Goal: Task Accomplishment & Management: Manage account settings

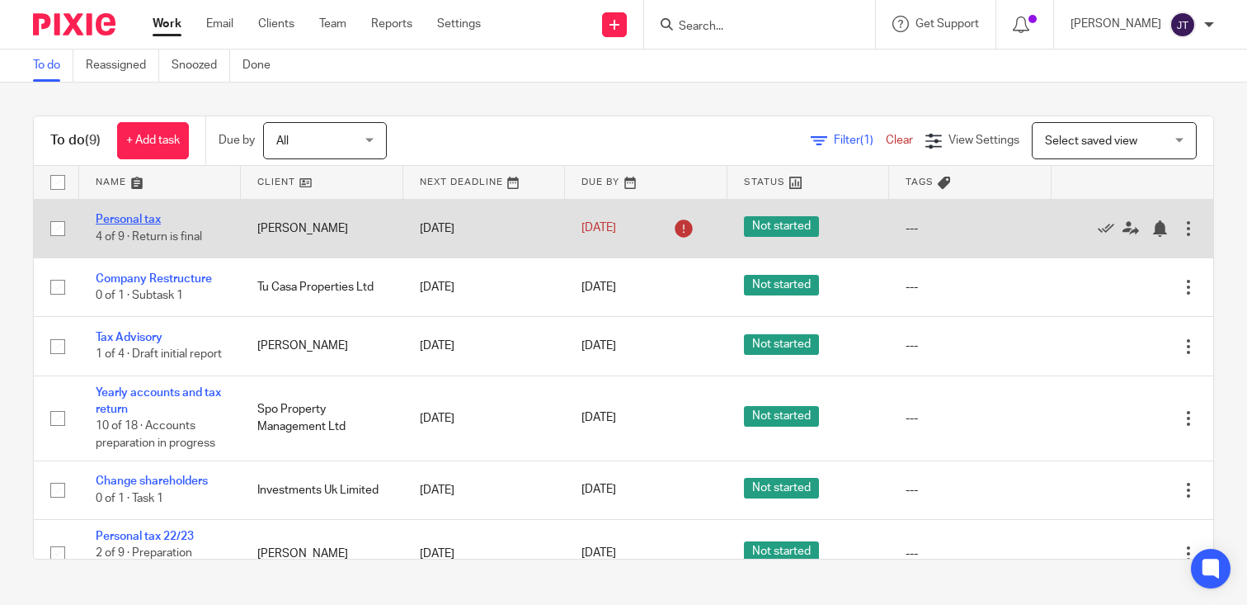
click at [132, 219] on link "Personal tax" at bounding box center [128, 220] width 65 height 12
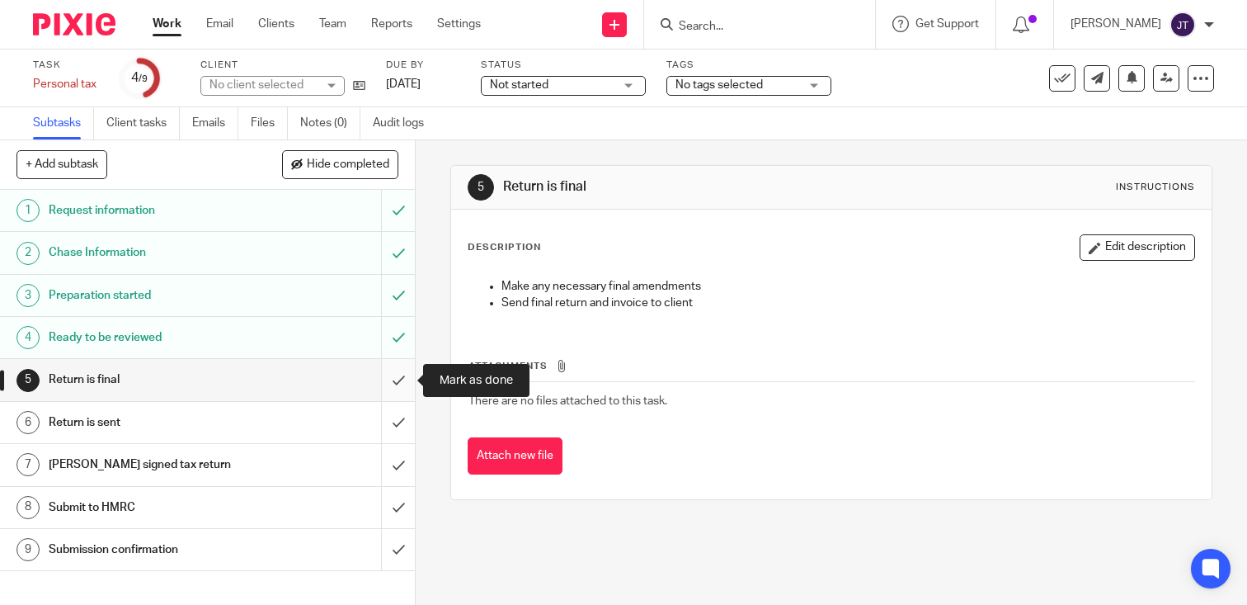
click at [399, 381] on input "submit" at bounding box center [207, 379] width 415 height 41
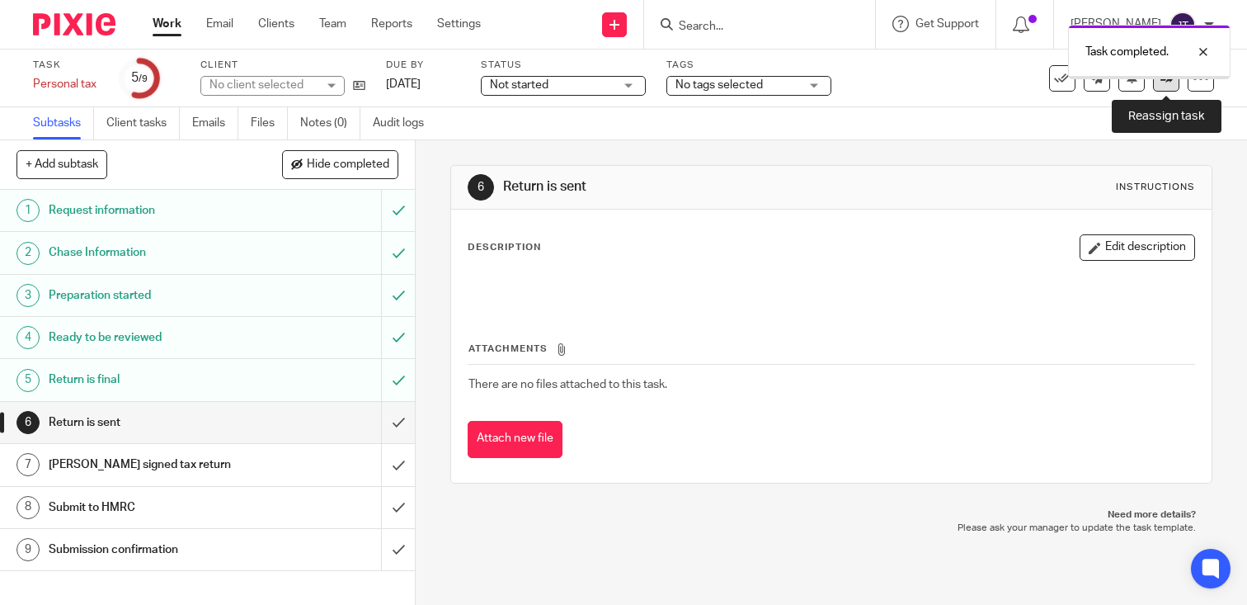
click at [1164, 85] on link at bounding box center [1166, 78] width 26 height 26
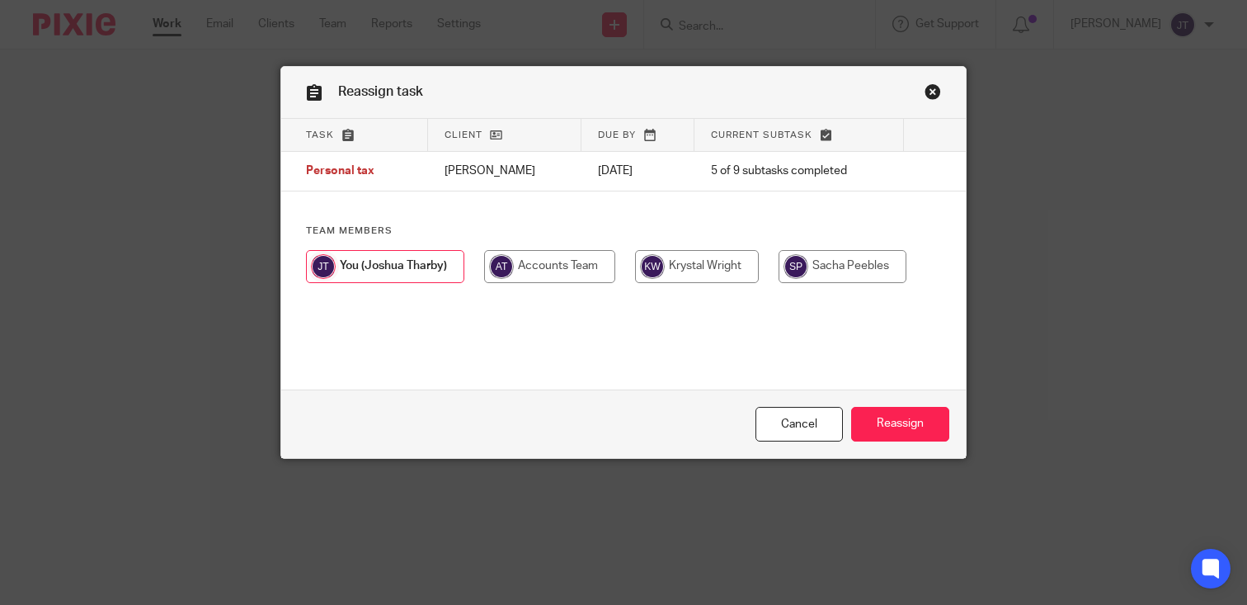
click at [705, 276] on input "radio" at bounding box center [697, 266] width 124 height 33
radio input "true"
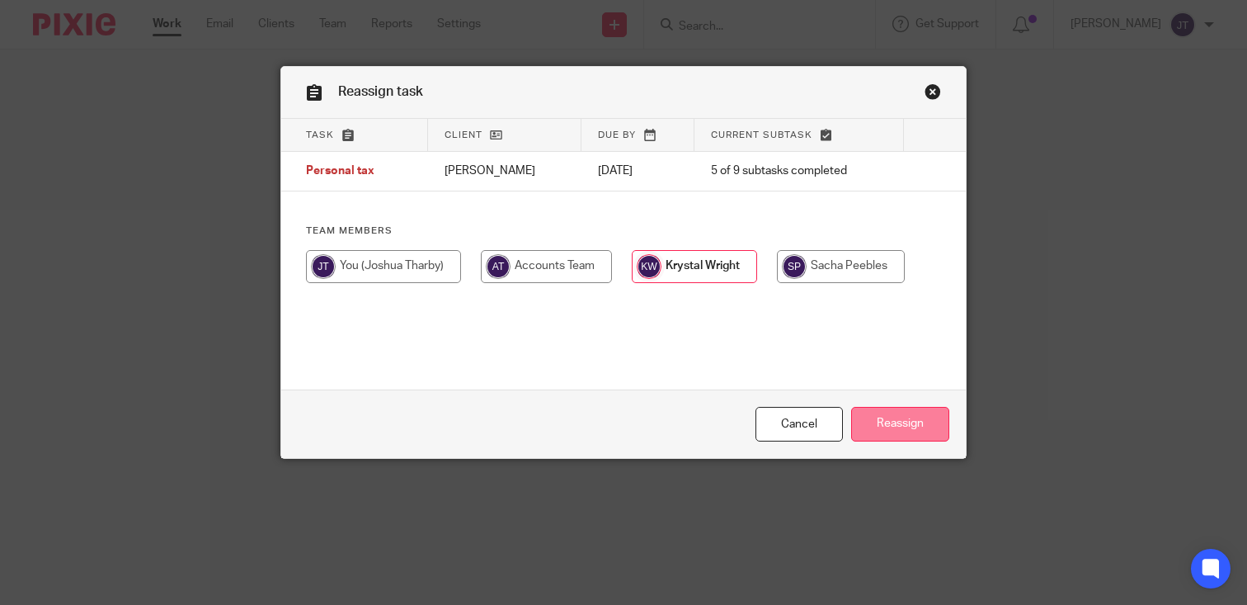
click at [881, 417] on input "Reassign" at bounding box center [900, 424] width 98 height 35
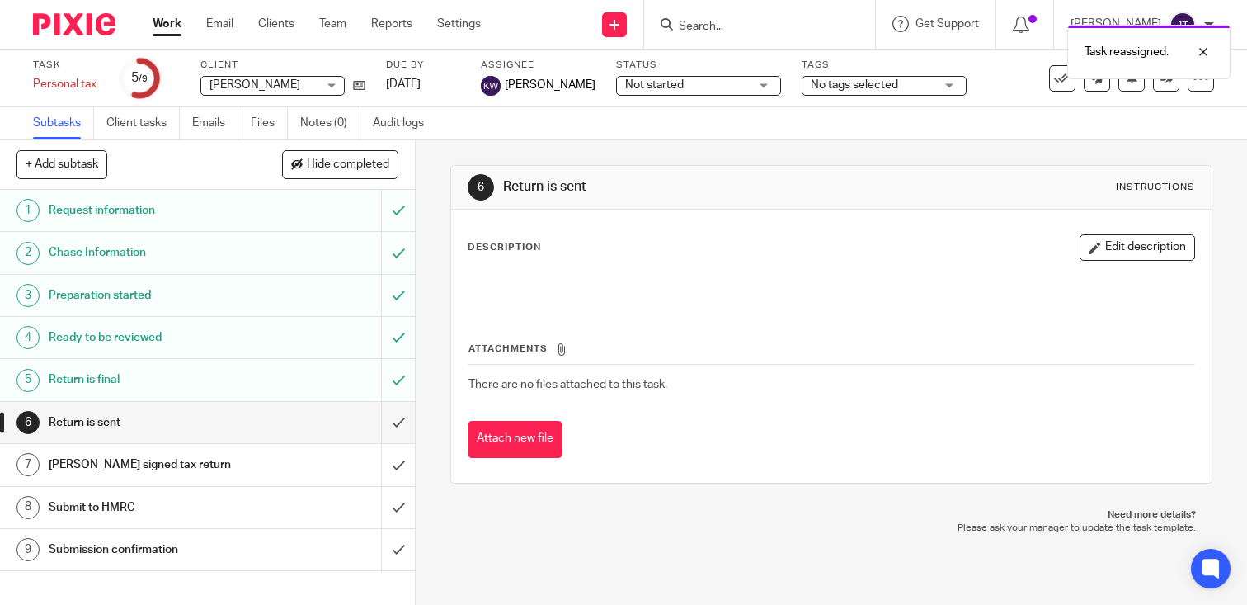
click at [167, 23] on link "Work" at bounding box center [167, 24] width 29 height 16
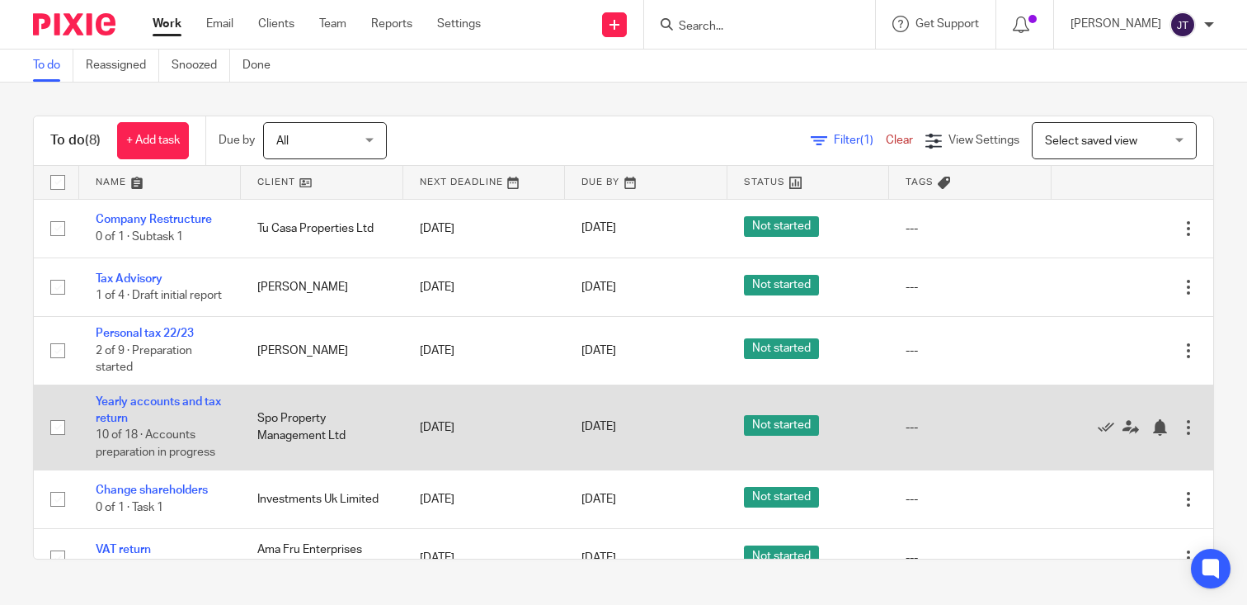
scroll to position [207, 0]
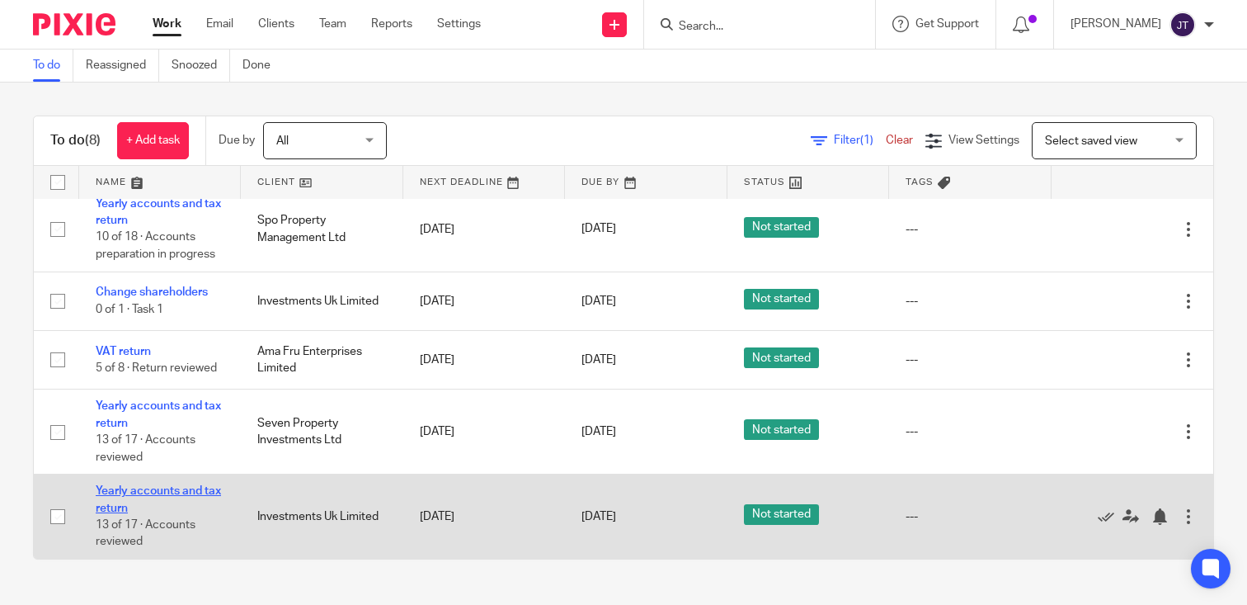
click at [181, 492] on link "Yearly accounts and tax return" at bounding box center [158, 499] width 125 height 28
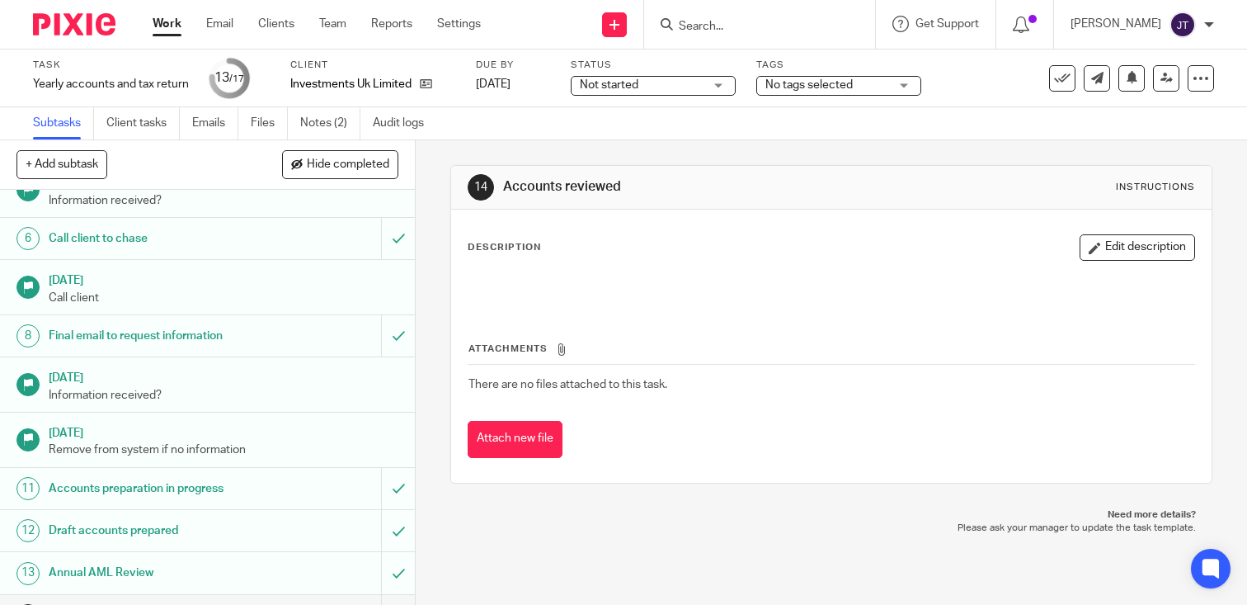
scroll to position [419, 0]
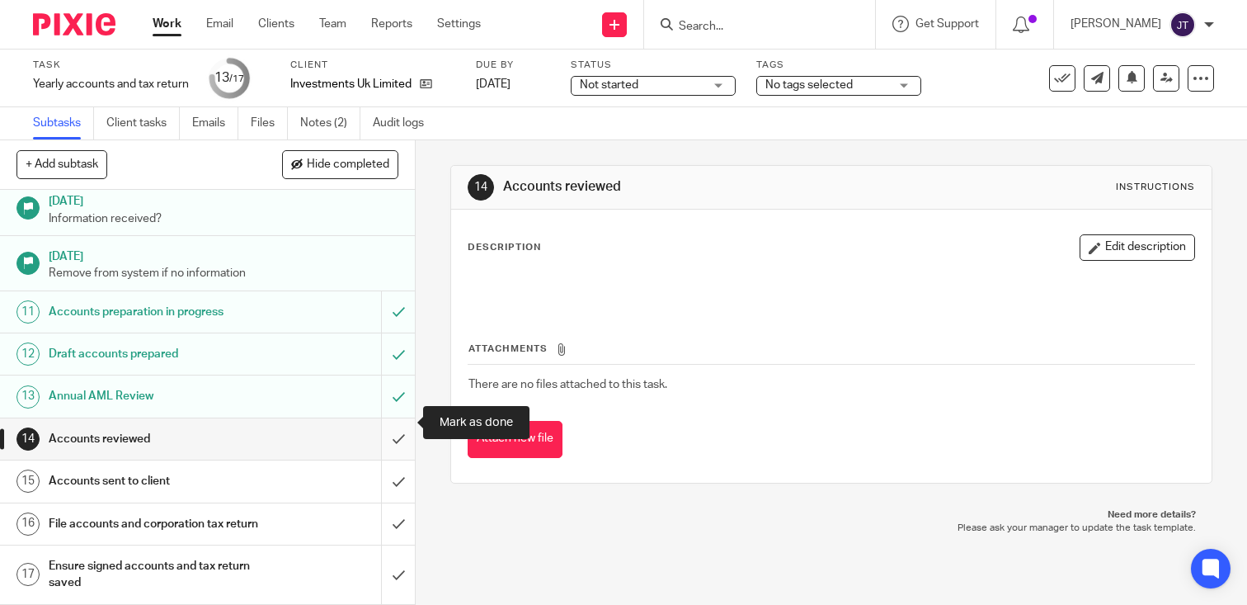
click at [393, 425] on input "submit" at bounding box center [207, 438] width 415 height 41
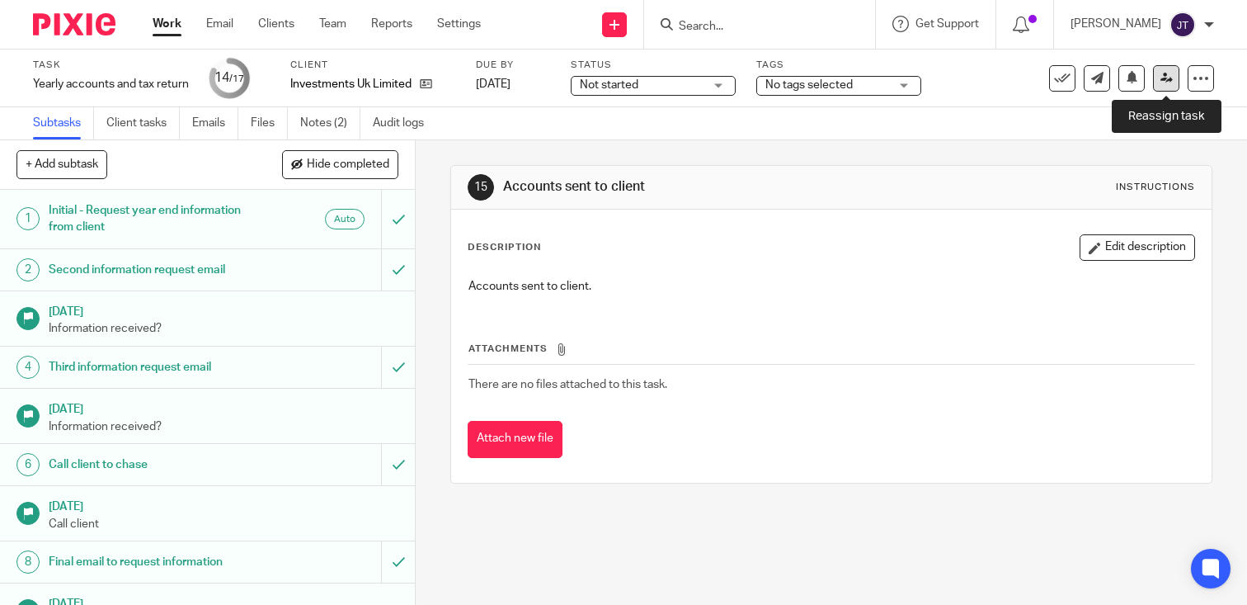
click at [1175, 80] on link at bounding box center [1166, 78] width 26 height 26
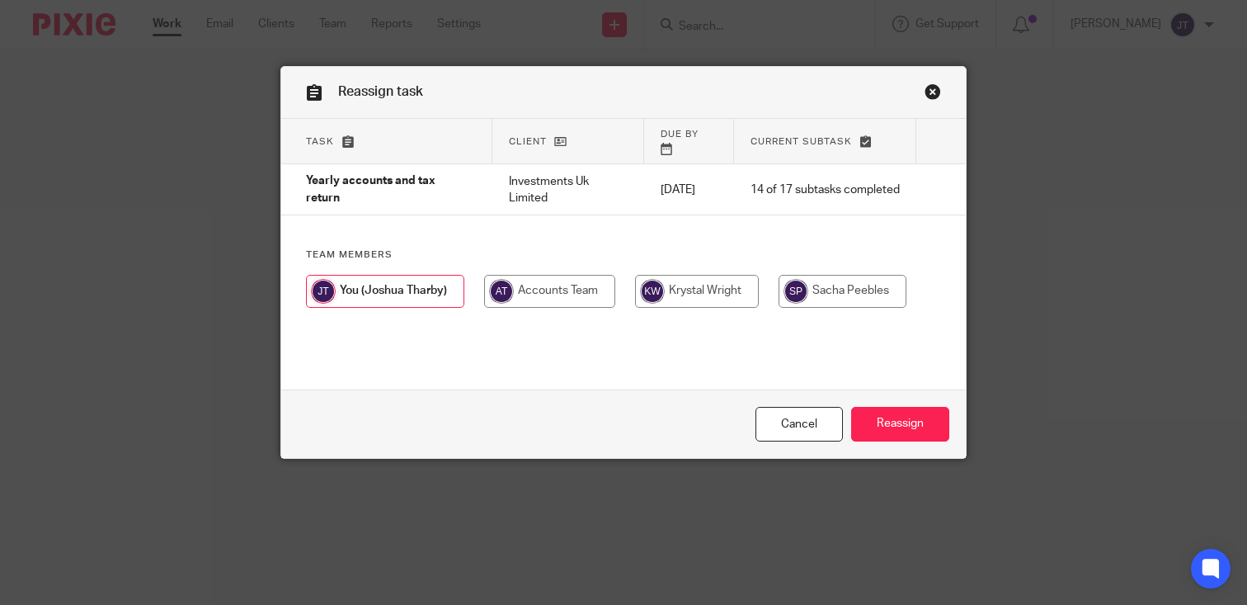
click at [680, 285] on input "radio" at bounding box center [697, 291] width 124 height 33
radio input "true"
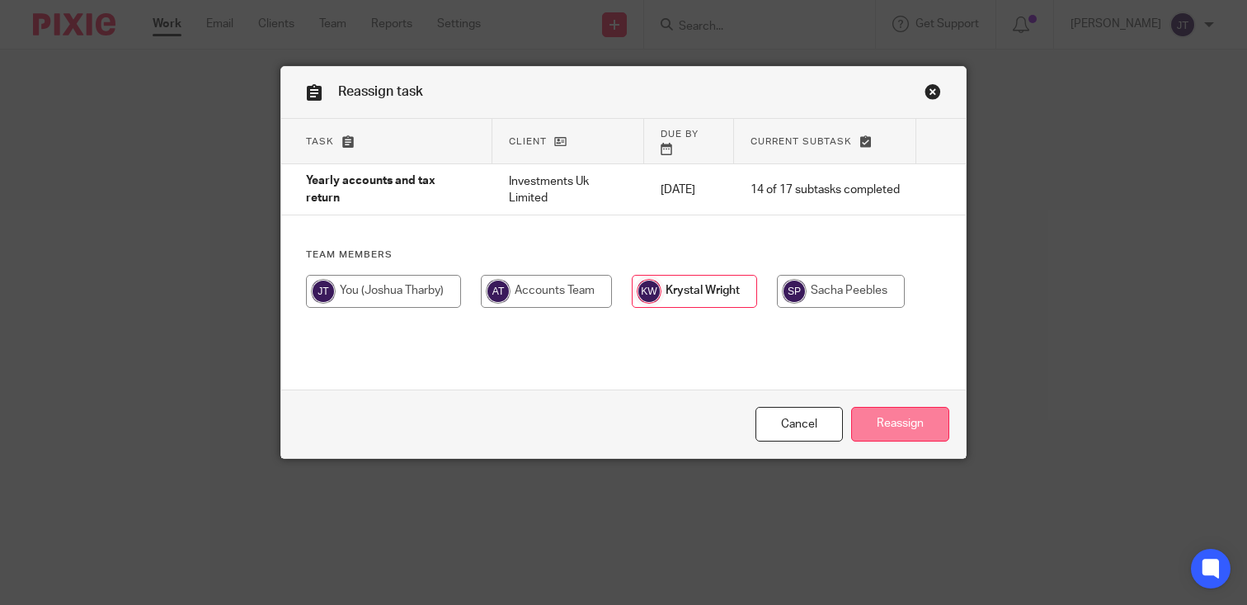
click at [916, 424] on input "Reassign" at bounding box center [900, 424] width 98 height 35
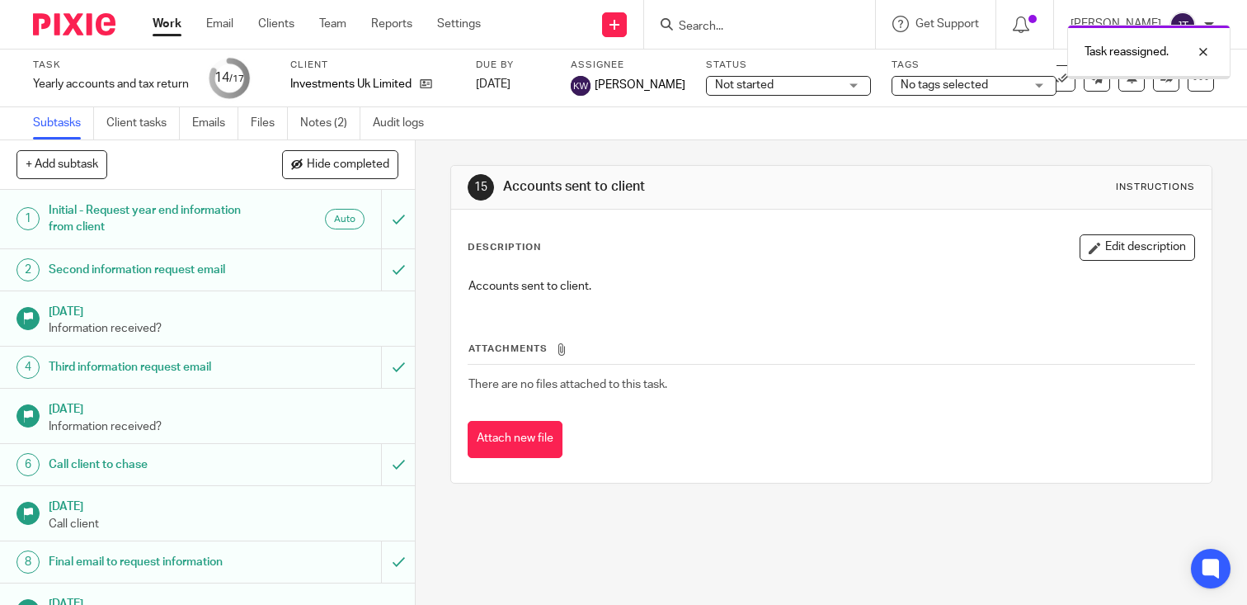
click at [166, 24] on link "Work" at bounding box center [167, 24] width 29 height 16
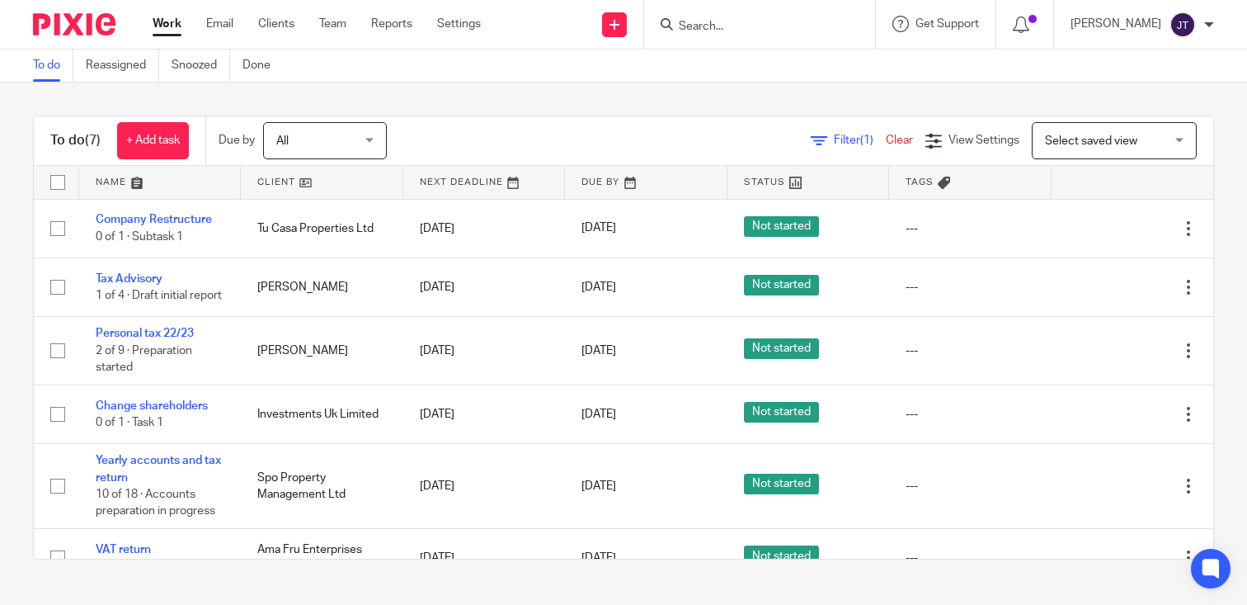
scroll to position [121, 0]
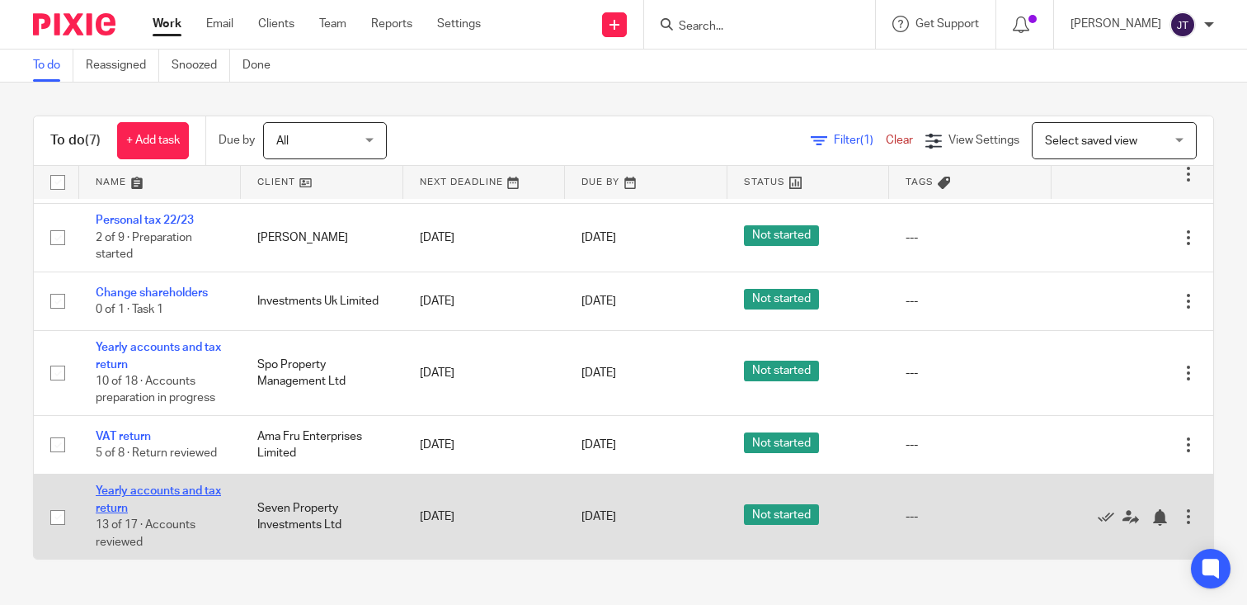
click at [140, 488] on link "Yearly accounts and tax return" at bounding box center [158, 499] width 125 height 28
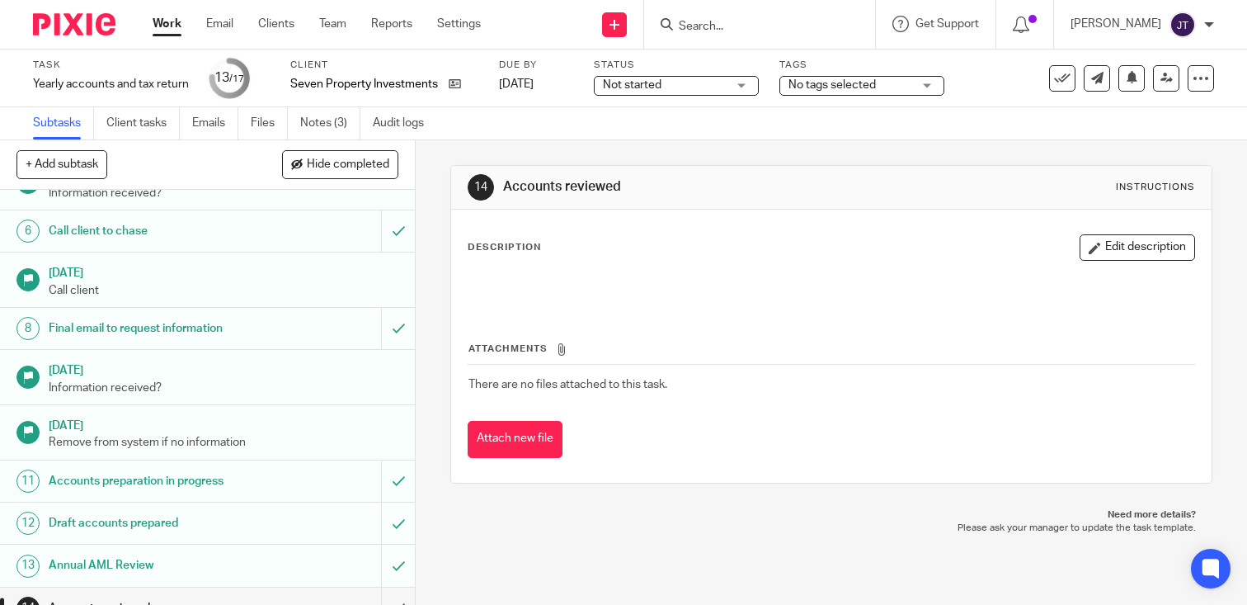
scroll to position [419, 0]
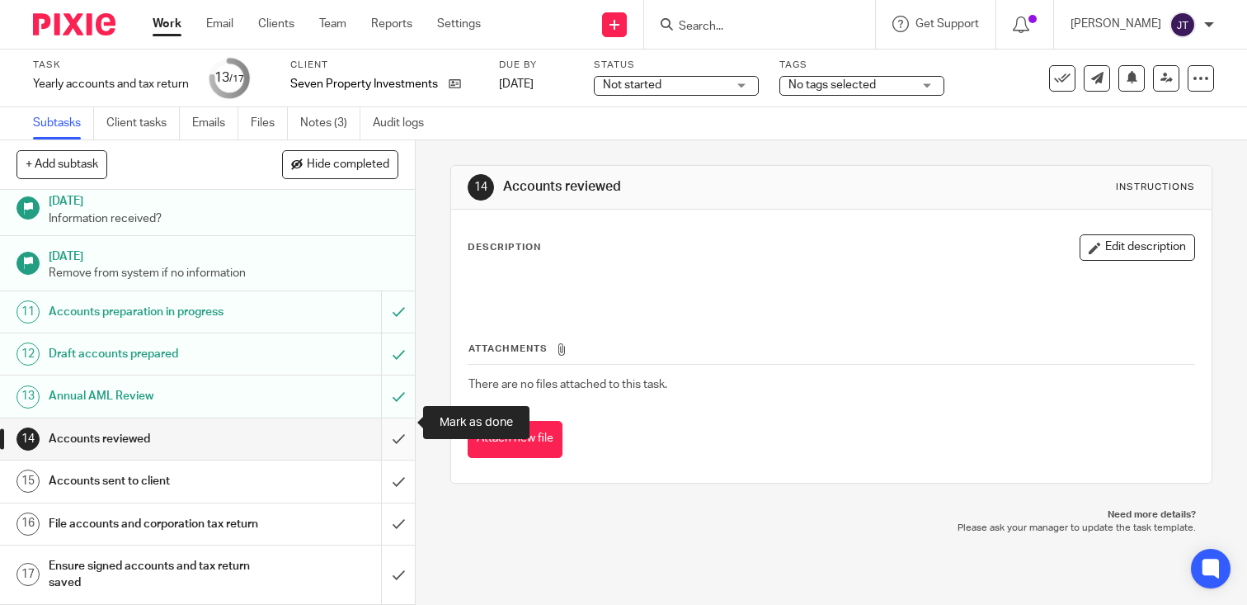
click at [395, 421] on input "submit" at bounding box center [207, 438] width 415 height 41
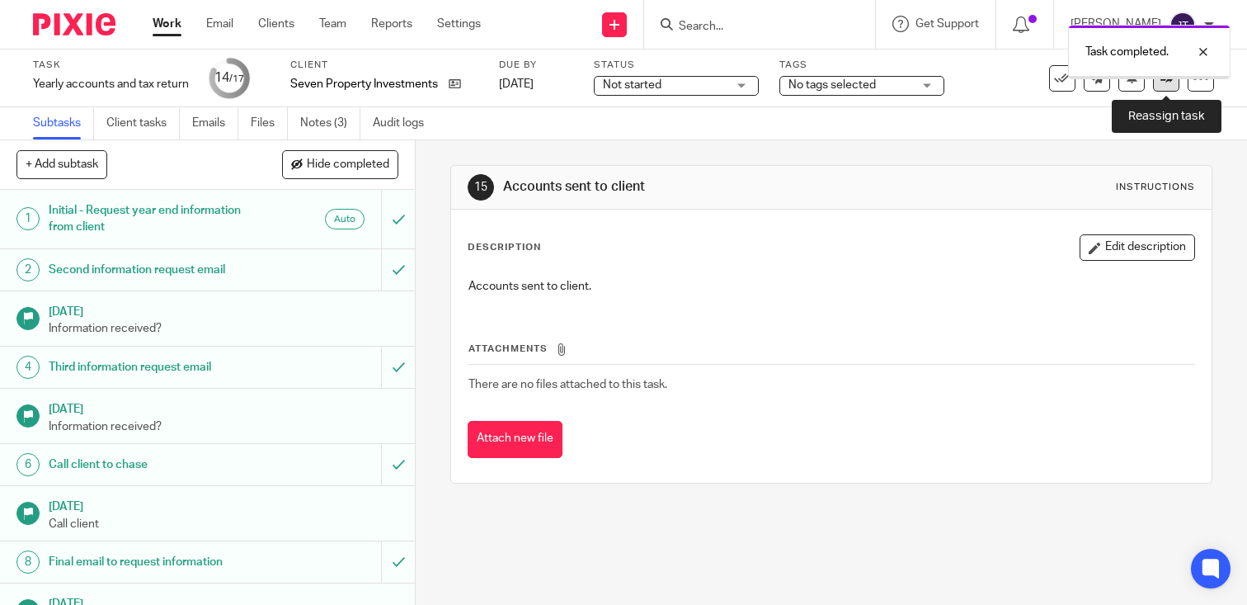
click at [1167, 85] on link at bounding box center [1166, 78] width 26 height 26
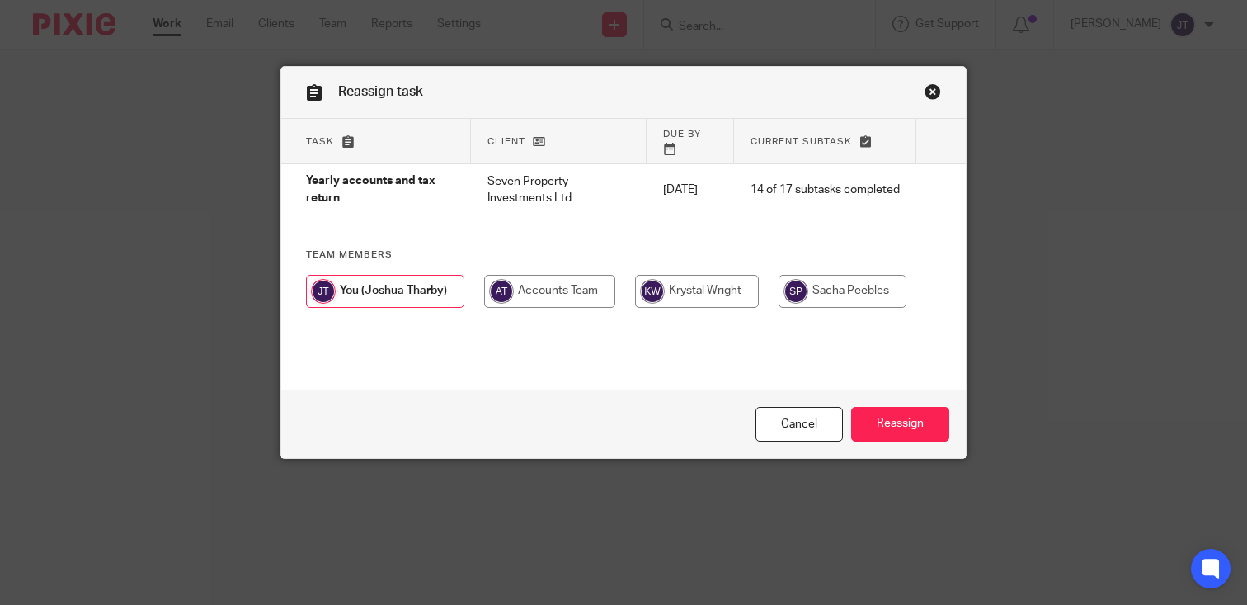
click at [693, 283] on input "radio" at bounding box center [697, 291] width 124 height 33
radio input "true"
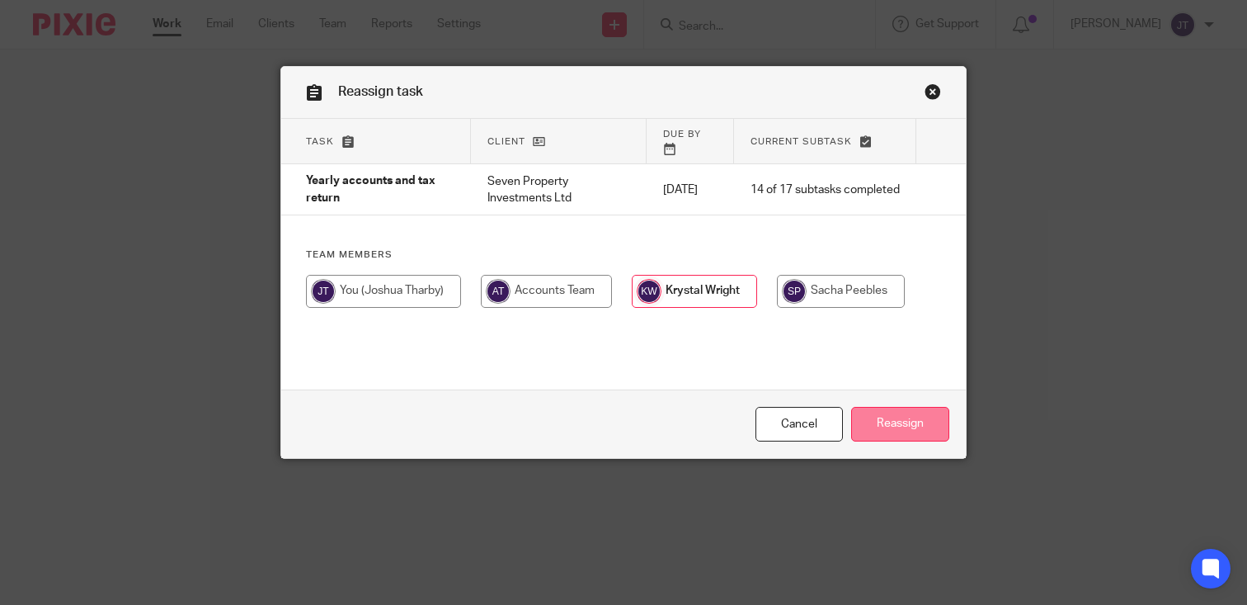
click at [909, 434] on input "Reassign" at bounding box center [900, 424] width 98 height 35
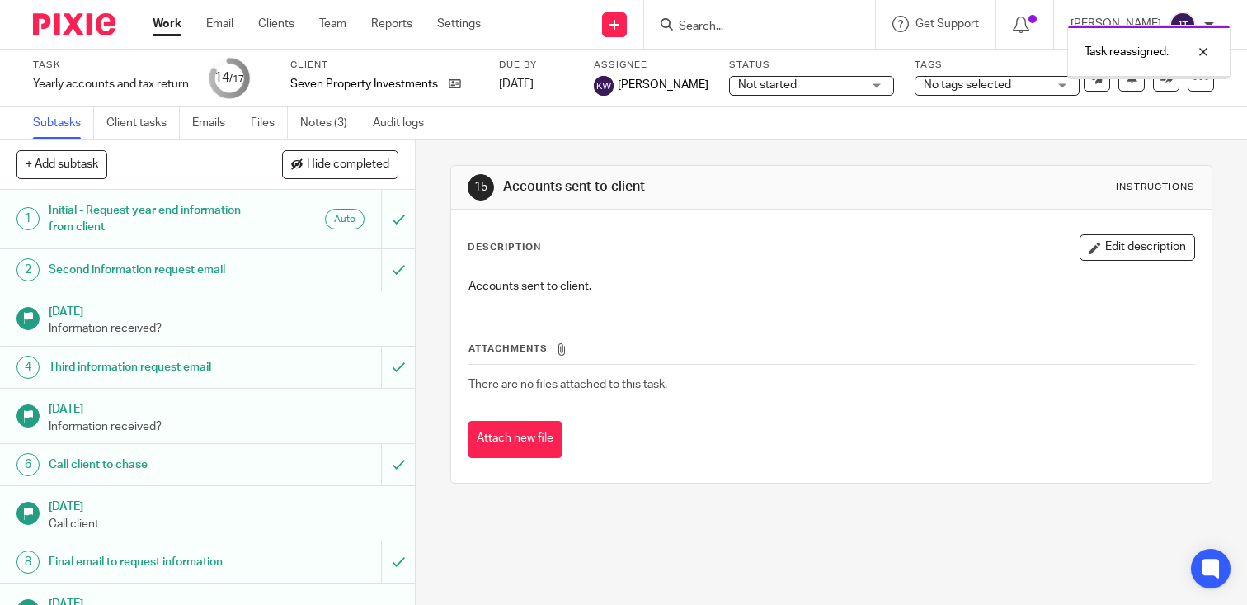
click at [162, 26] on link "Work" at bounding box center [167, 24] width 29 height 16
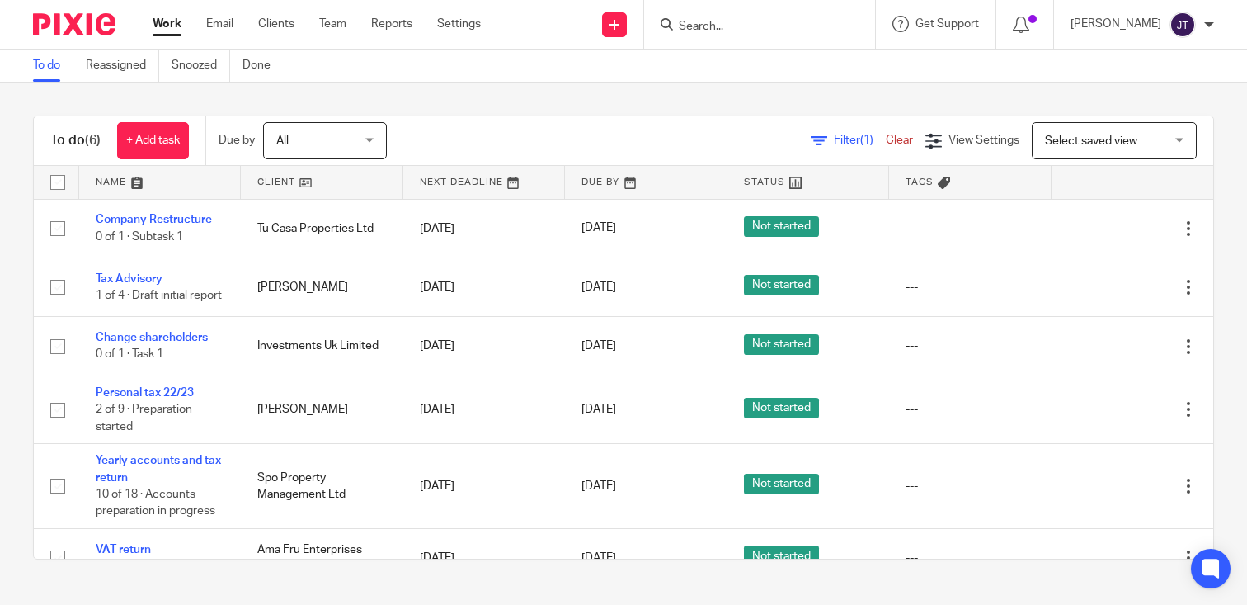
scroll to position [35, 0]
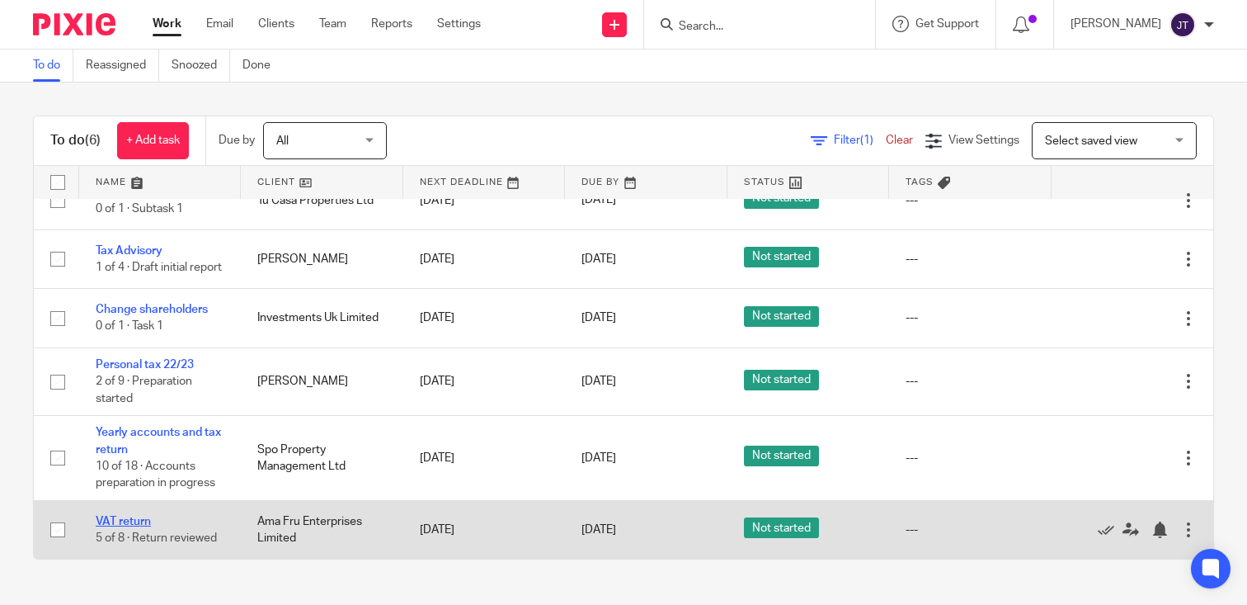
click at [117, 519] on link "VAT return" at bounding box center [123, 522] width 55 height 12
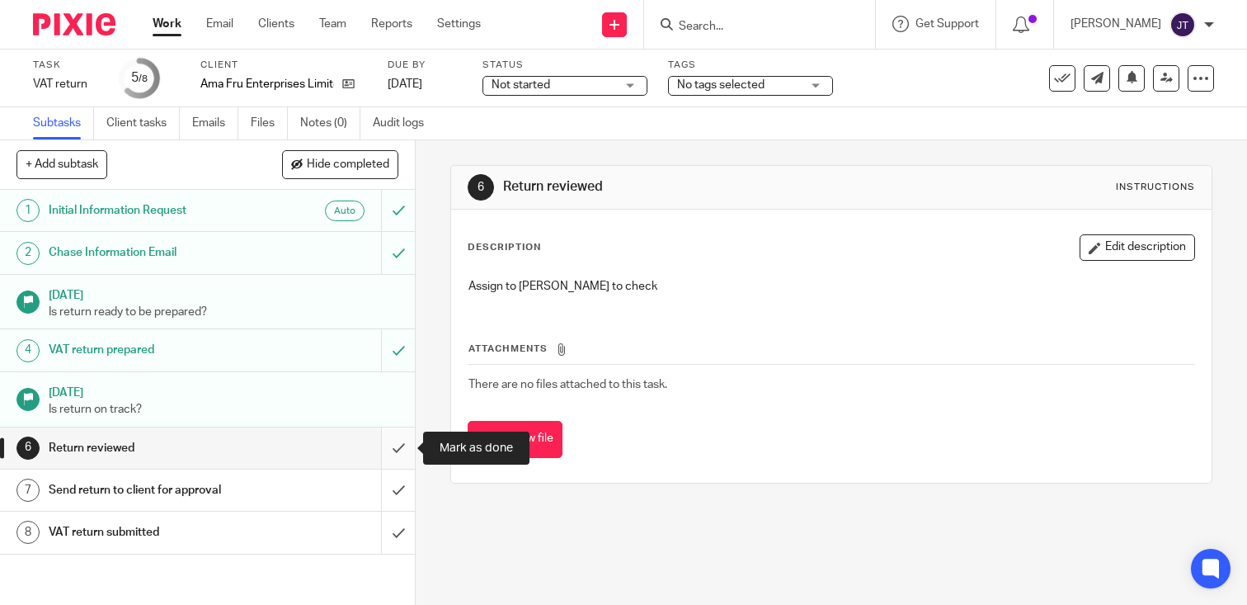
click at [389, 435] on input "submit" at bounding box center [207, 447] width 415 height 41
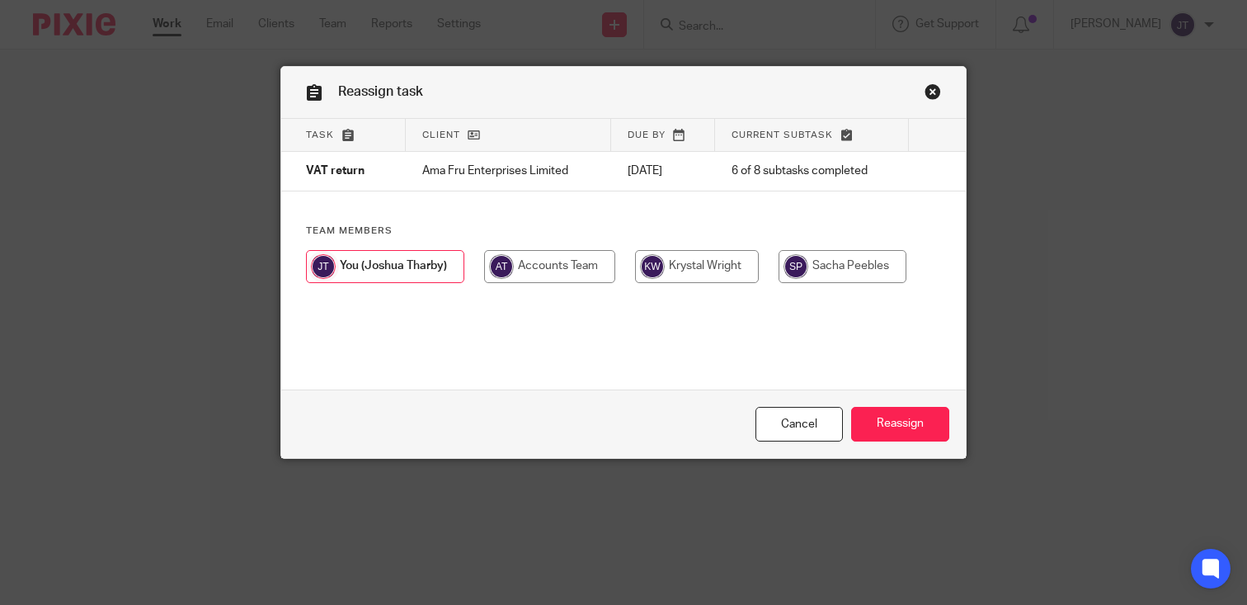
click at [717, 266] on input "radio" at bounding box center [697, 266] width 124 height 33
radio input "true"
click at [860, 250] on div "Team members" at bounding box center [623, 261] width 685 height 75
click at [861, 266] on input "radio" at bounding box center [841, 266] width 128 height 33
radio input "true"
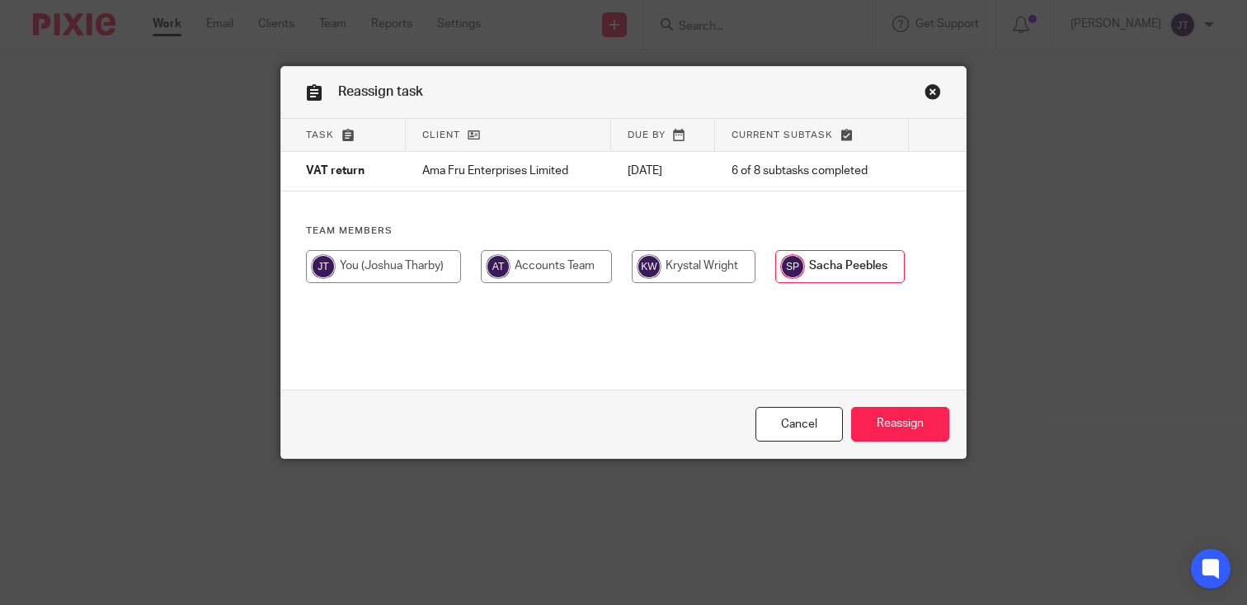
click at [884, 403] on div "Cancel Reassign" at bounding box center [623, 423] width 685 height 69
click at [884, 412] on input "Reassign" at bounding box center [900, 424] width 98 height 35
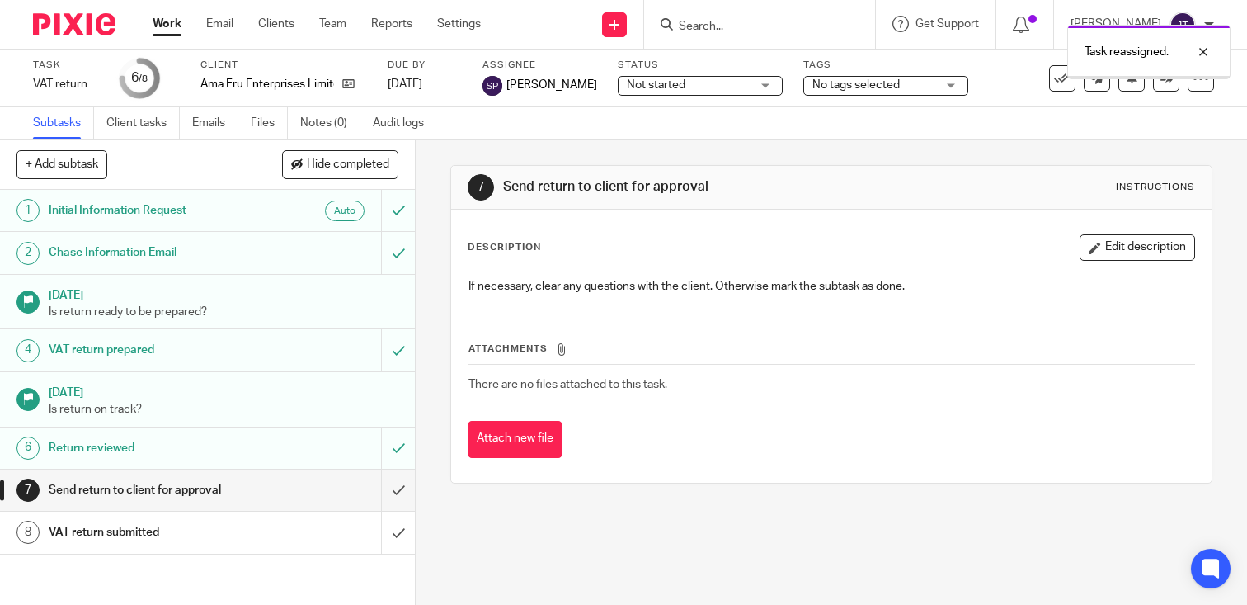
click at [182, 31] on ul "Work Email Clients Team Reports Settings" at bounding box center [329, 24] width 353 height 16
click at [173, 28] on link "Work" at bounding box center [167, 24] width 29 height 16
